Goal: Navigation & Orientation: Find specific page/section

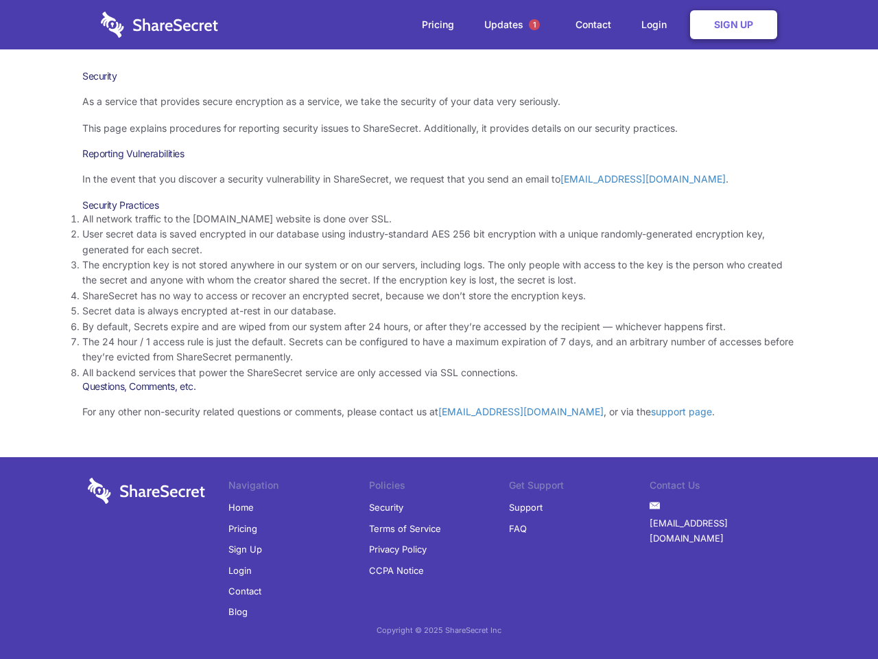
click at [439, 329] on li "By default, Secrets expire and are wiped from our system after 24 hours, or aft…" at bounding box center [439, 326] width 714 height 15
click at [534, 25] on span "1" at bounding box center [534, 24] width 11 height 11
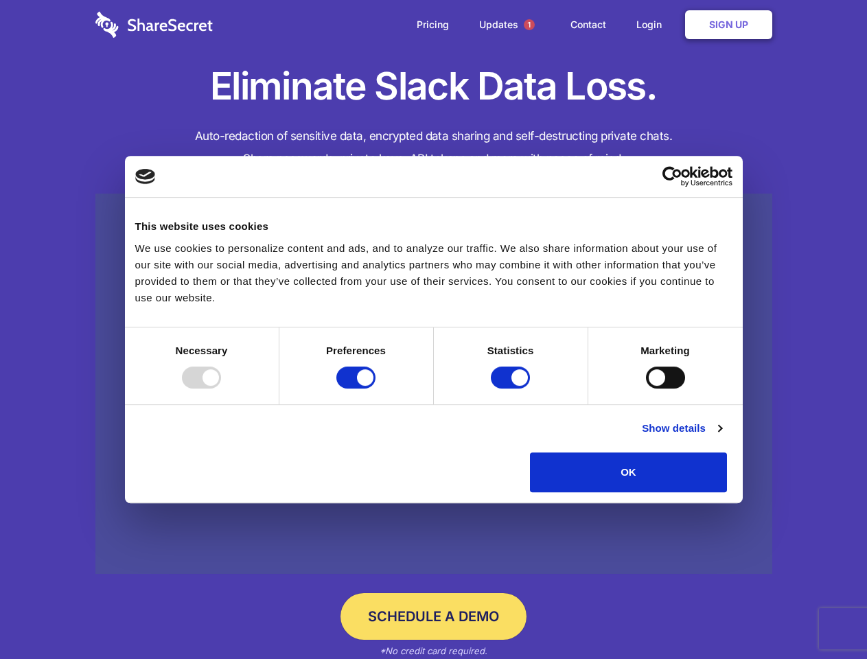
click at [221, 388] on div at bounding box center [201, 377] width 39 height 22
click at [375, 388] on input "Preferences" at bounding box center [355, 377] width 39 height 22
checkbox input "false"
click at [512, 388] on input "Statistics" at bounding box center [510, 377] width 39 height 22
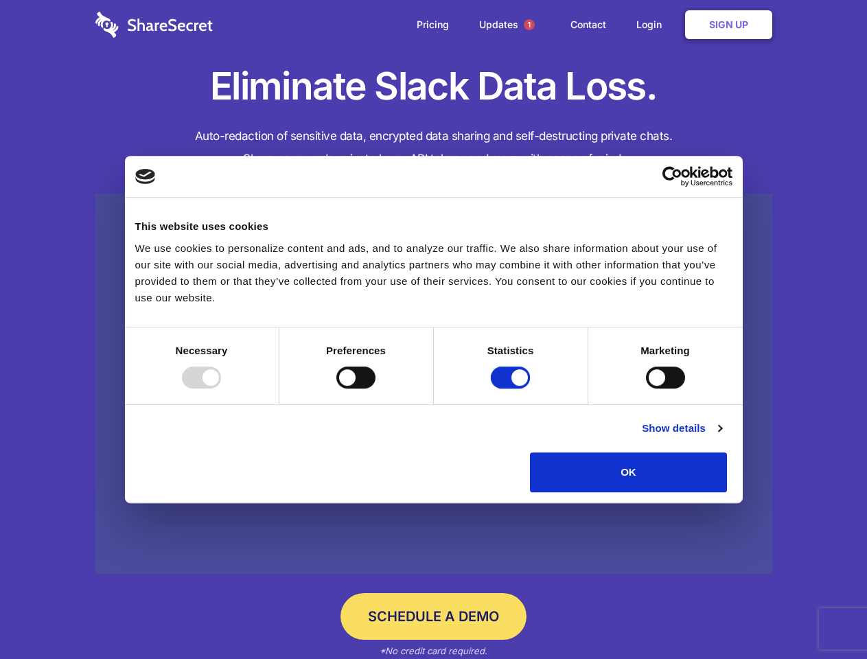
checkbox input "false"
click at [646, 388] on input "Marketing" at bounding box center [665, 377] width 39 height 22
checkbox input "true"
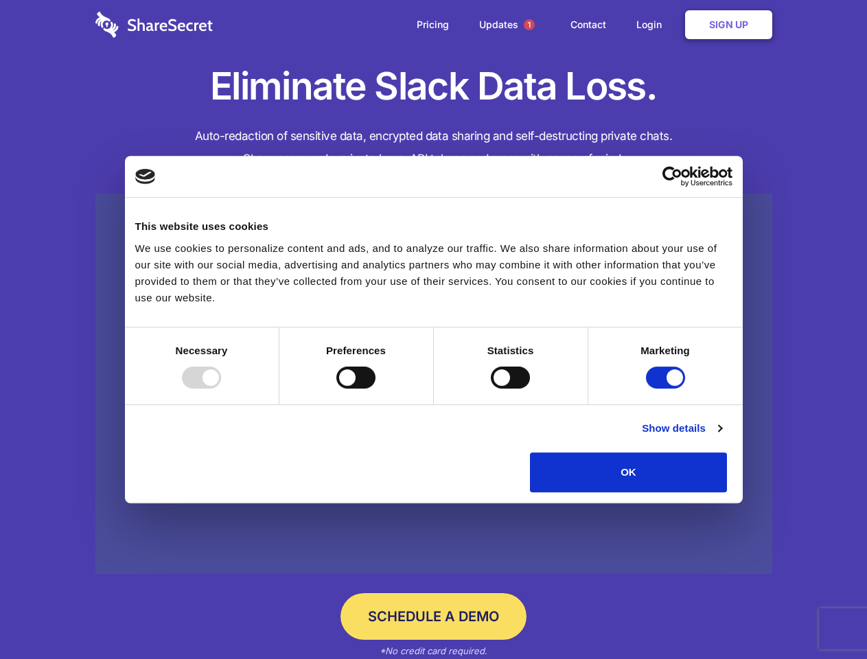
click at [721, 436] on link "Show details" at bounding box center [682, 428] width 80 height 16
click at [0, 0] on li "Necessary 7 Necessary cookies help make a website usable by enabling basic func…" at bounding box center [0, 0] width 0 height 0
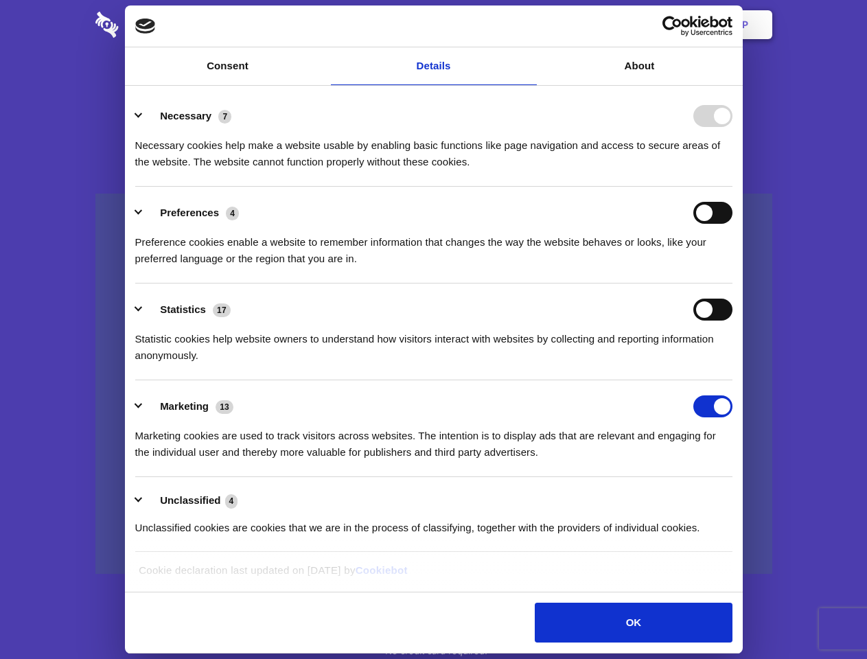
click at [528, 25] on span "1" at bounding box center [529, 24] width 11 height 11
